Goal: Find specific page/section: Find specific page/section

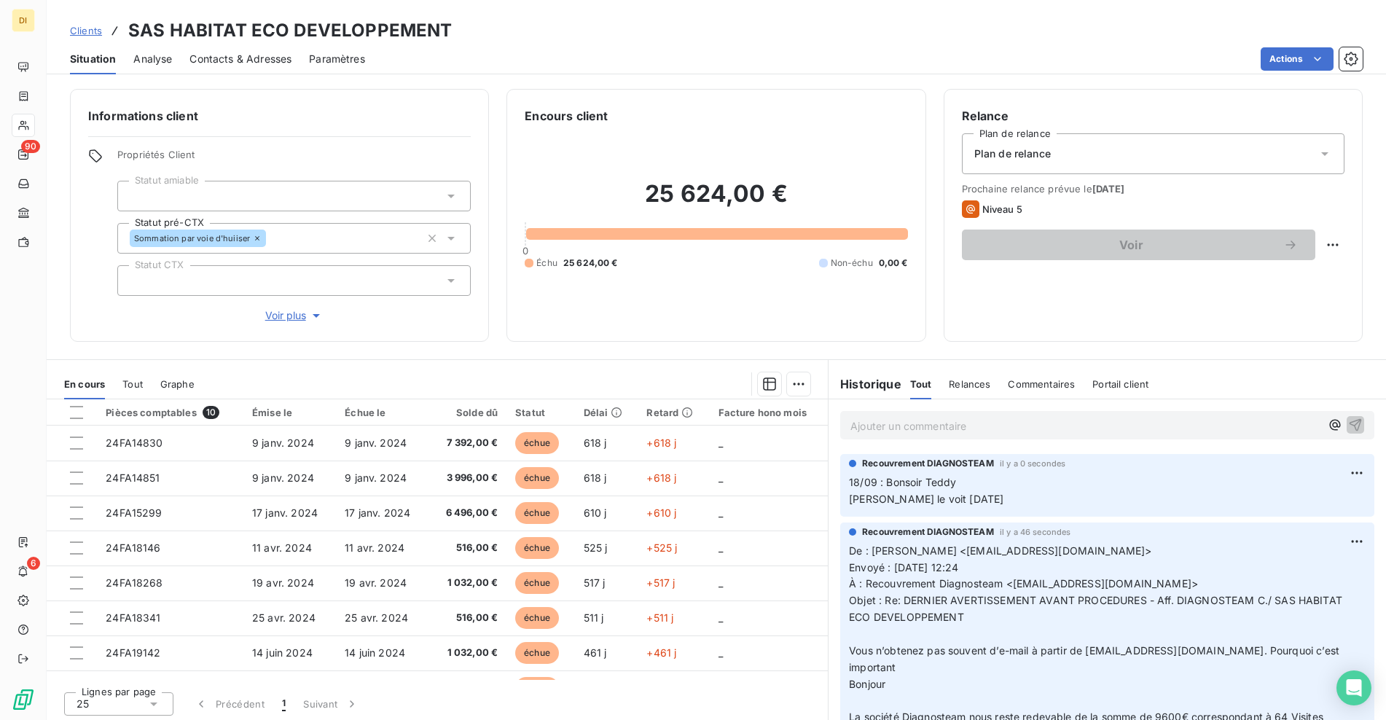
click at [940, 417] on p "Ajouter un commentaire ﻿" at bounding box center [1085, 426] width 470 height 18
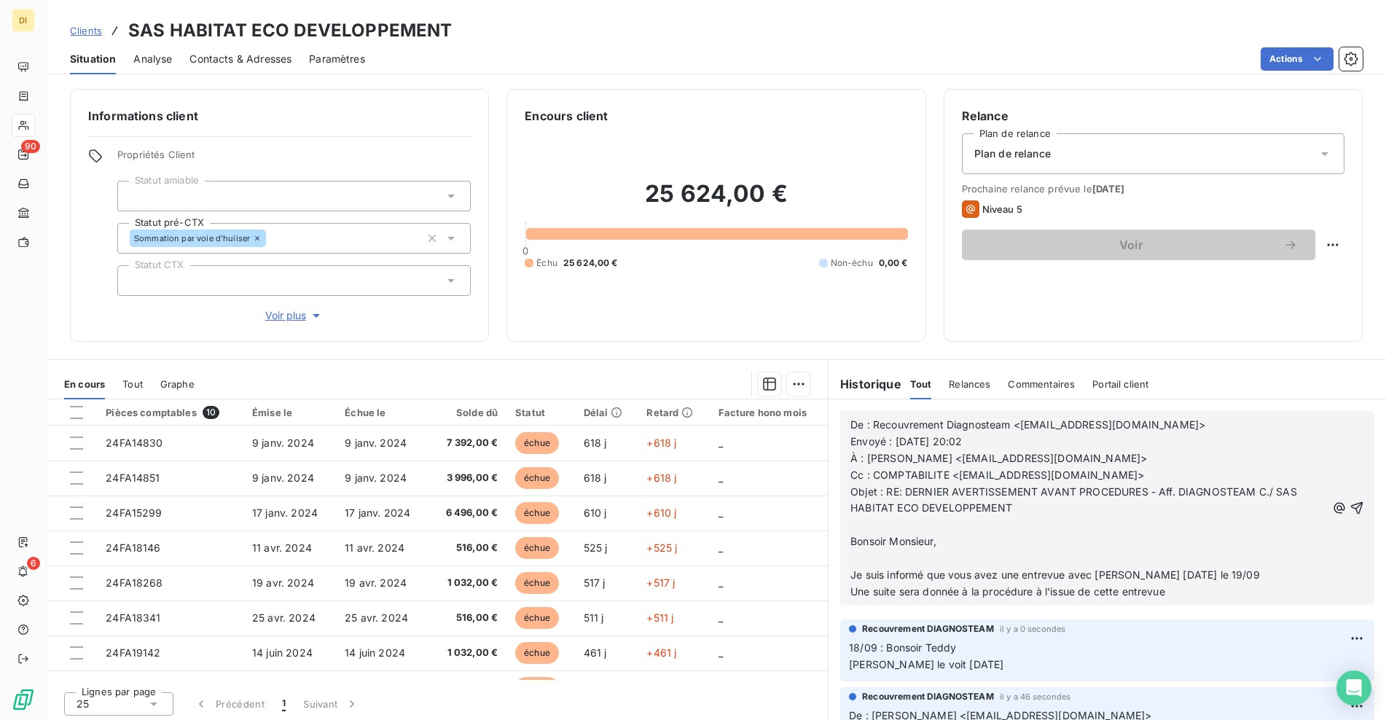
click at [1349, 504] on icon "button" at bounding box center [1356, 507] width 15 height 15
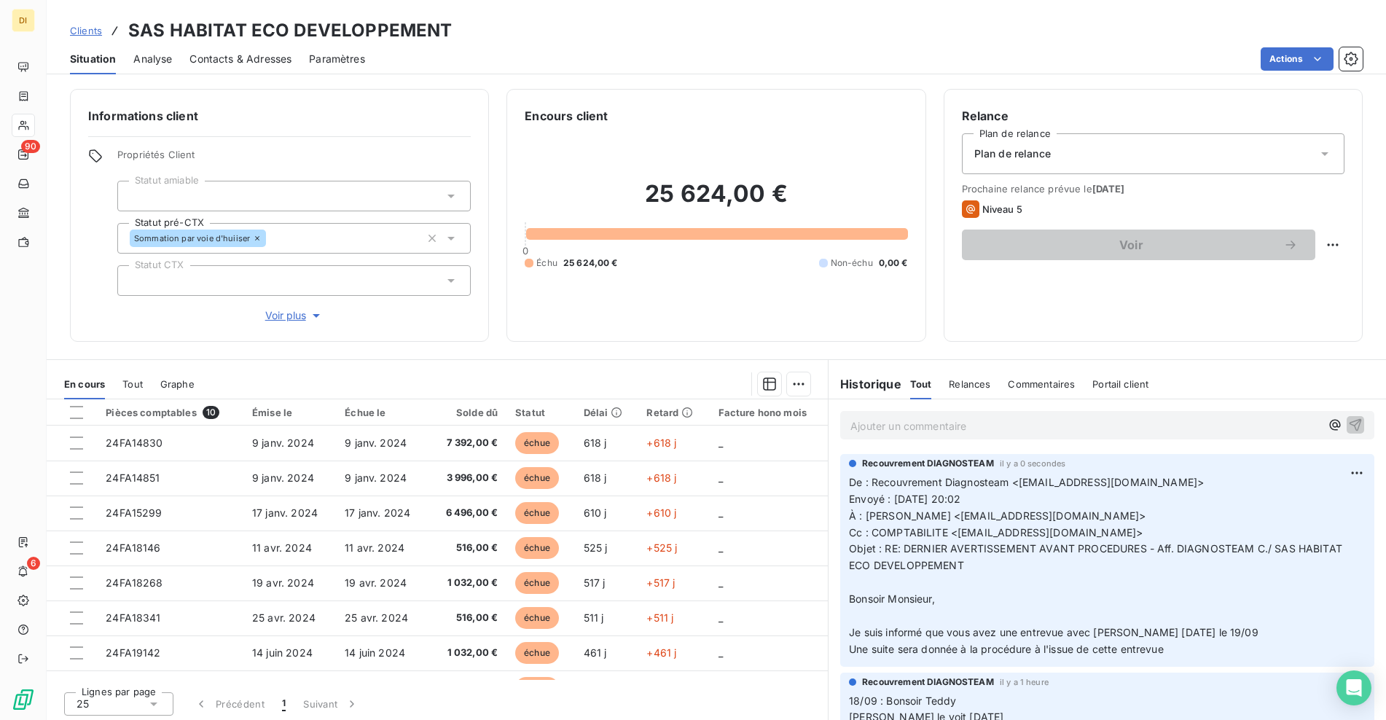
click at [79, 35] on span "Clients" at bounding box center [86, 31] width 32 height 12
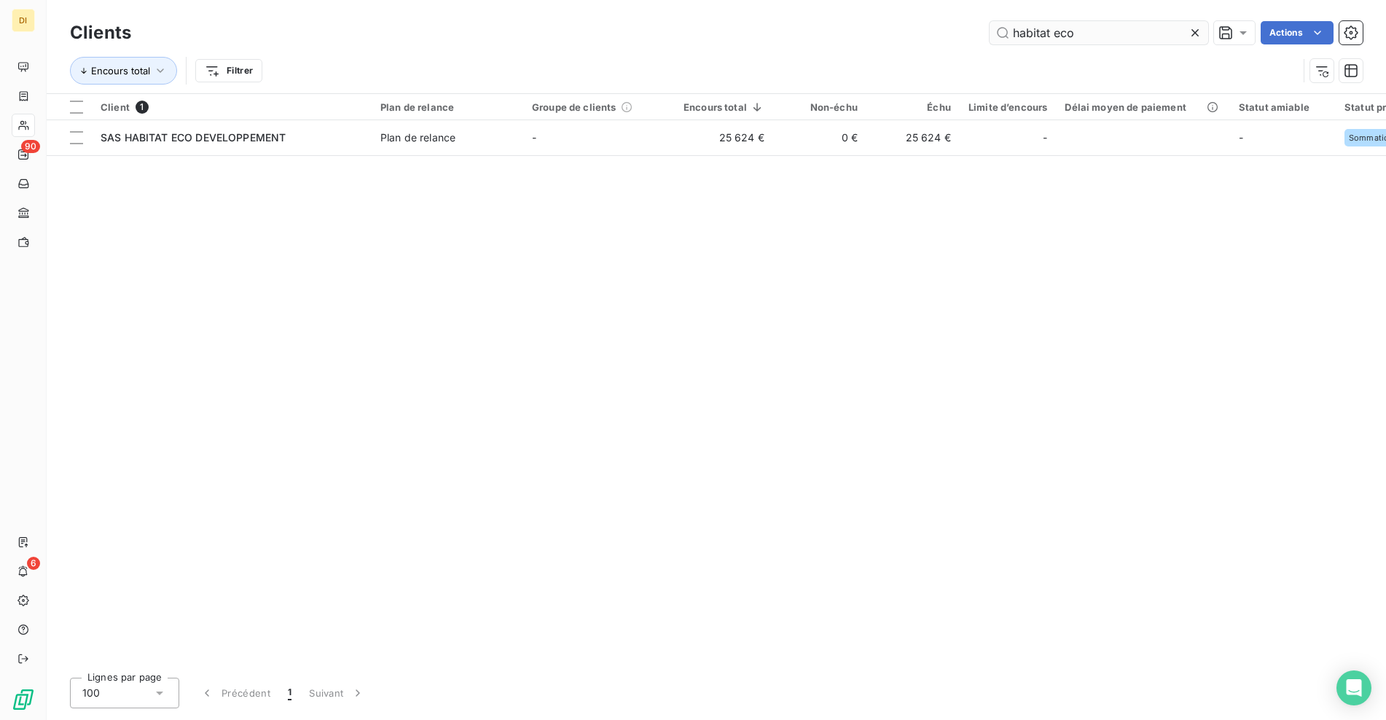
drag, startPoint x: 1197, startPoint y: 32, endPoint x: 1183, endPoint y: 31, distance: 13.9
click at [1198, 32] on icon at bounding box center [1194, 32] width 15 height 15
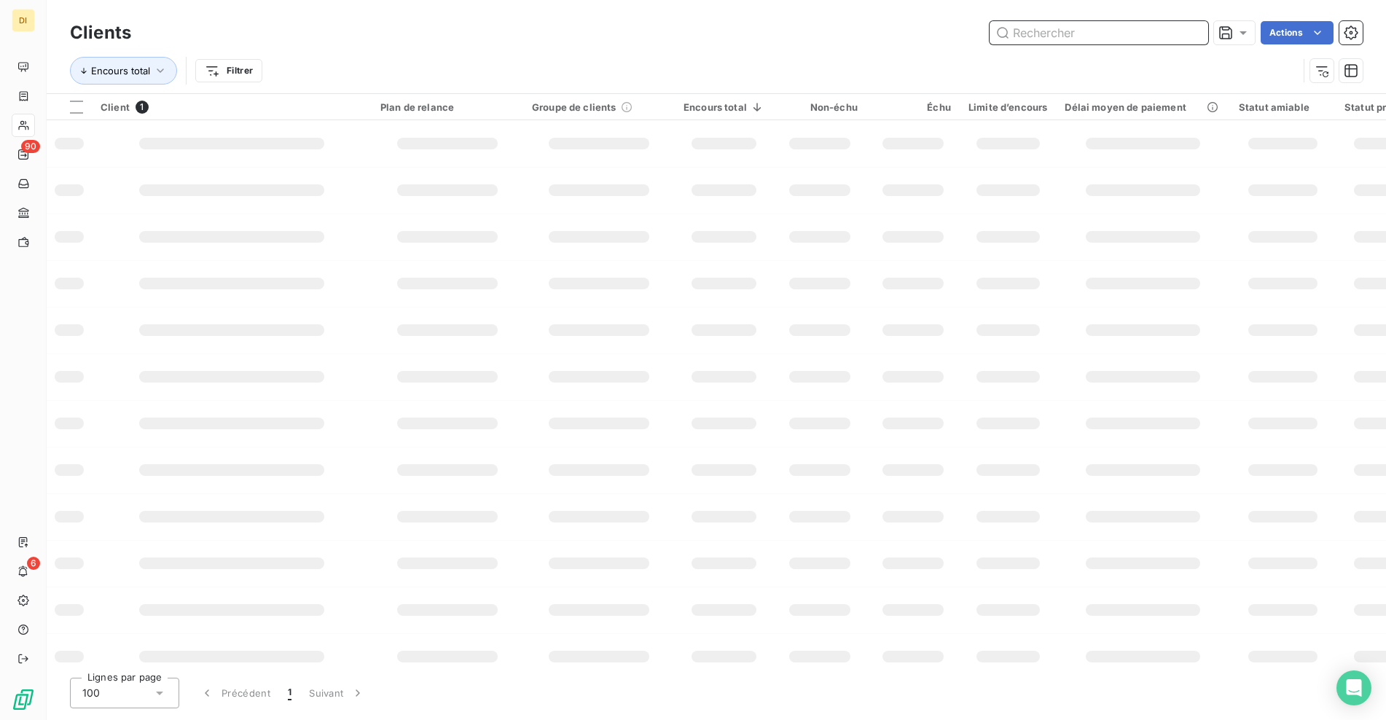
click at [1112, 31] on input "text" at bounding box center [1098, 32] width 219 height 23
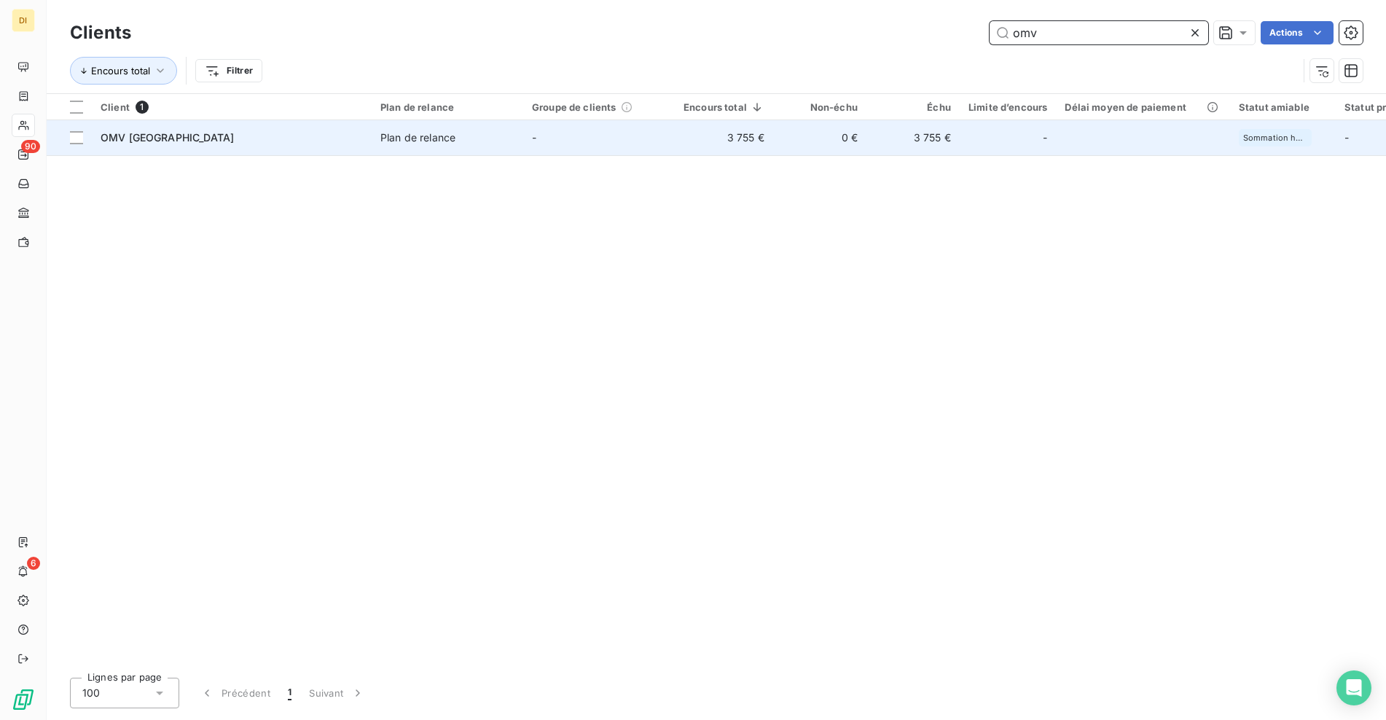
type input "omv"
click at [731, 139] on td "3 755 €" at bounding box center [724, 137] width 98 height 35
